Goal: Navigation & Orientation: Understand site structure

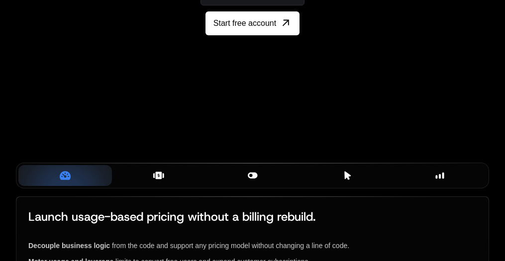
scroll to position [182, 0]
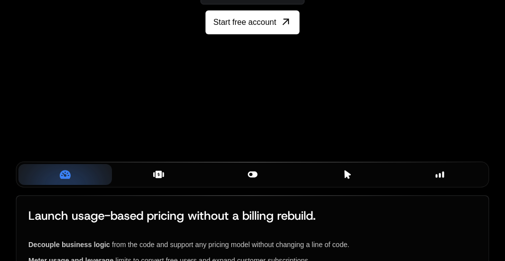
click at [160, 178] on icon at bounding box center [159, 174] width 6 height 7
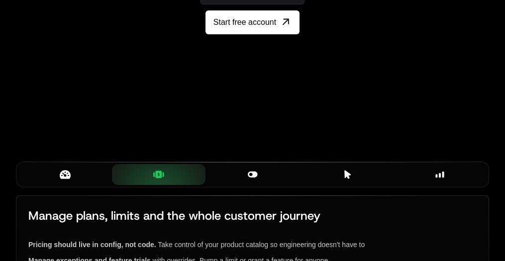
drag, startPoint x: 271, startPoint y: 184, endPoint x: 264, endPoint y: 179, distance: 8.5
click at [271, 180] on div "Smart Flags" at bounding box center [252, 174] width 78 height 11
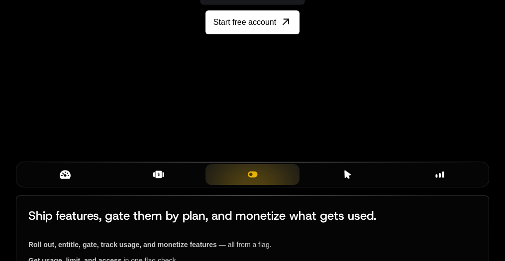
click at [359, 180] on div "Billing Components" at bounding box center [346, 174] width 78 height 11
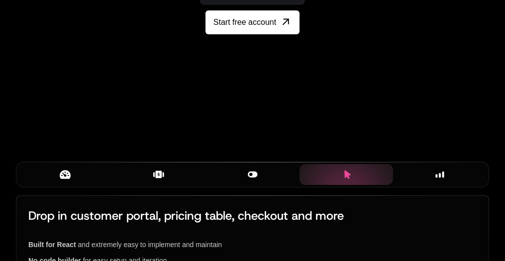
click at [420, 180] on div "Insights" at bounding box center [440, 174] width 78 height 11
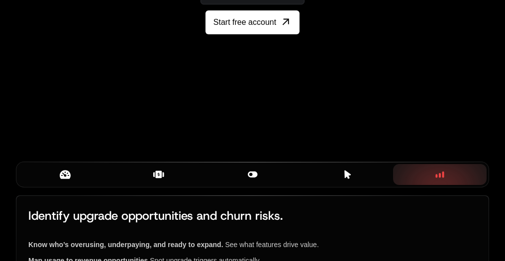
click at [70, 180] on icon at bounding box center [65, 174] width 11 height 11
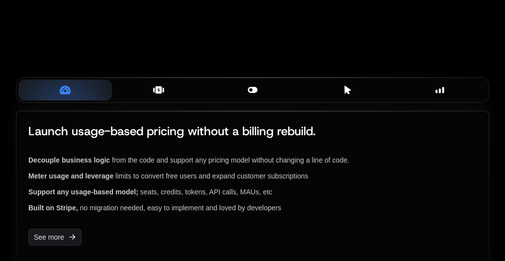
scroll to position [268, 0]
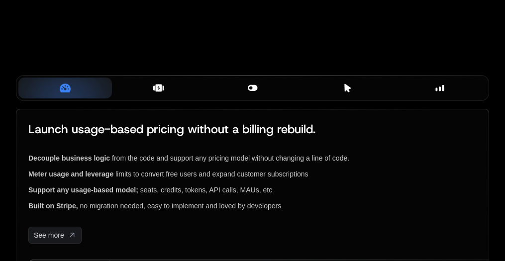
click at [171, 93] on div "Plans & Entitlements" at bounding box center [159, 88] width 78 height 11
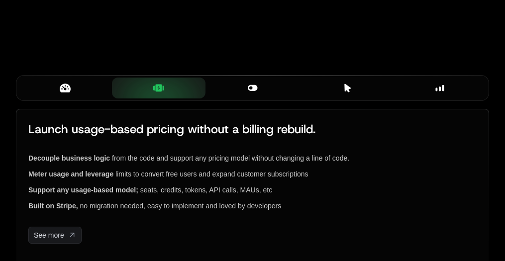
click at [246, 94] on div "Smart Flags" at bounding box center [252, 88] width 78 height 11
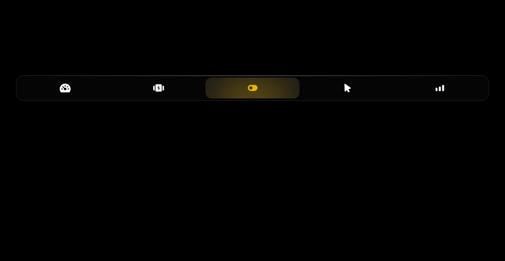
click at [340, 94] on div "Billing Components" at bounding box center [346, 88] width 78 height 11
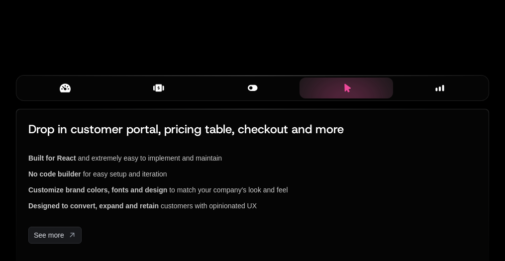
click at [416, 94] on div "Insights" at bounding box center [440, 88] width 78 height 11
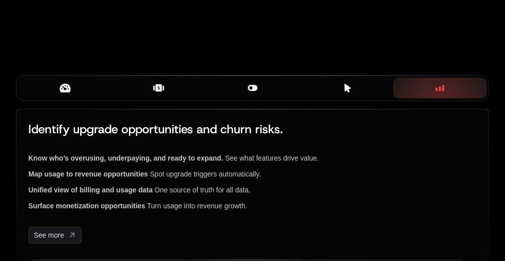
click at [97, 94] on div "Metering & Pricing" at bounding box center [65, 88] width 78 height 11
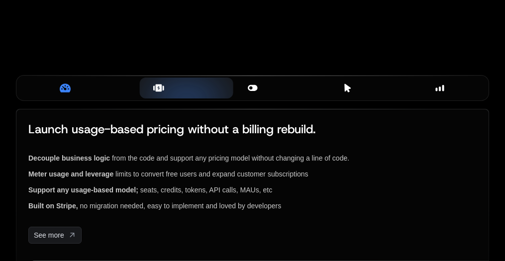
click at [187, 94] on div "Plans & Entitlements" at bounding box center [159, 88] width 78 height 11
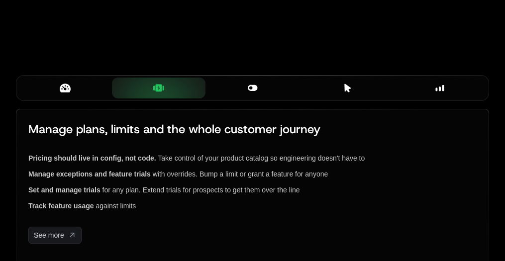
click at [267, 94] on div "Smart Flags" at bounding box center [252, 88] width 78 height 11
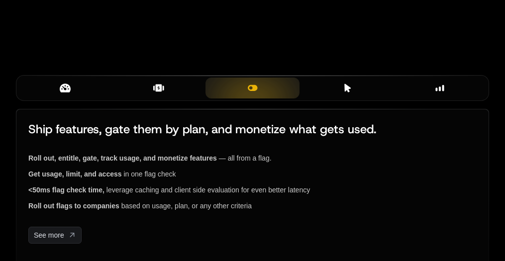
click at [344, 93] on icon at bounding box center [347, 88] width 9 height 9
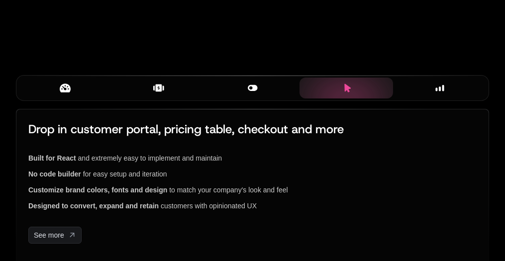
click at [446, 94] on div "Insights" at bounding box center [440, 88] width 78 height 11
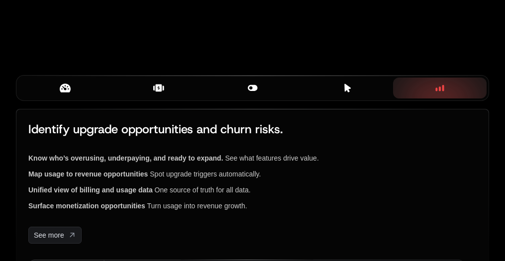
click at [68, 93] on icon at bounding box center [65, 88] width 11 height 9
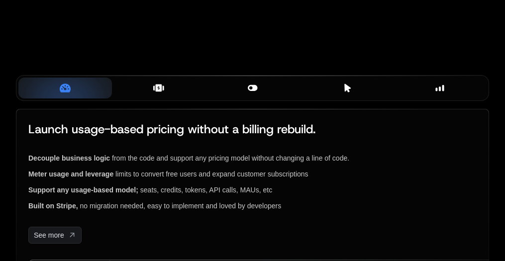
click at [169, 94] on div "Plans & Entitlements" at bounding box center [159, 88] width 78 height 11
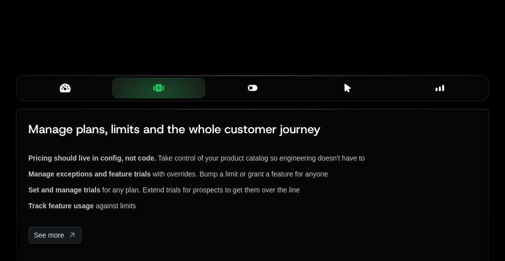
click at [79, 94] on div "Metering & Pricing" at bounding box center [65, 88] width 78 height 11
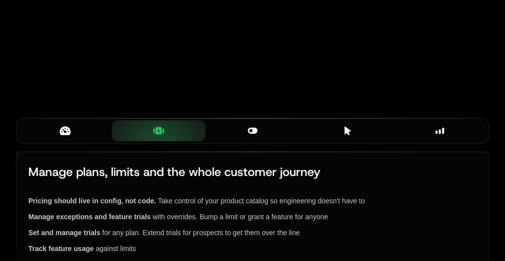
click at [71, 136] on div "Metering & Pricing" at bounding box center [65, 130] width 78 height 11
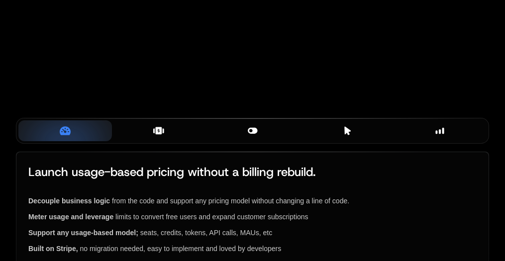
click at [453, 136] on div "Insights" at bounding box center [440, 130] width 78 height 11
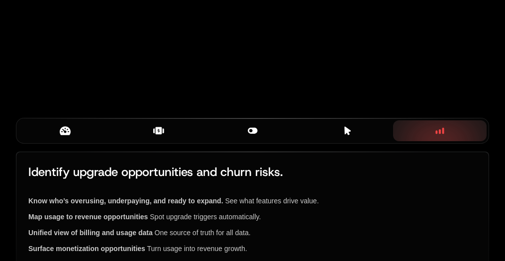
click at [354, 133] on button "Billing Components" at bounding box center [346, 130] width 94 height 21
